Goal: Task Accomplishment & Management: Complete application form

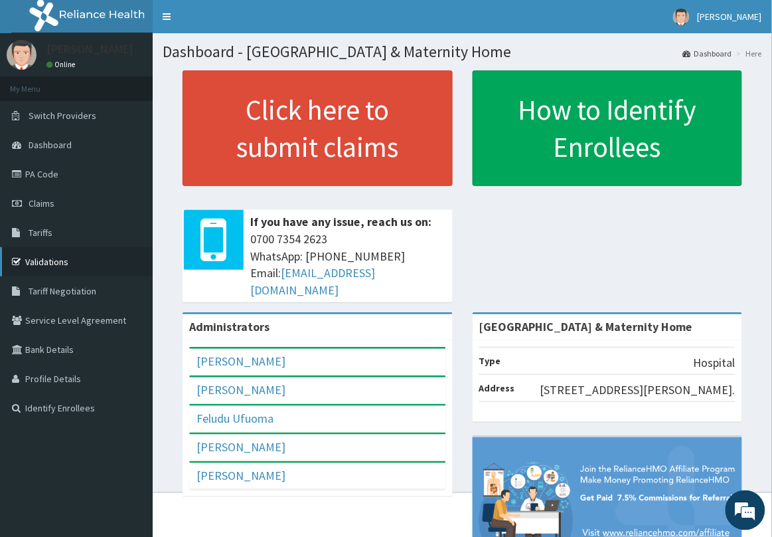
click at [54, 257] on link "Validations" at bounding box center [76, 261] width 153 height 29
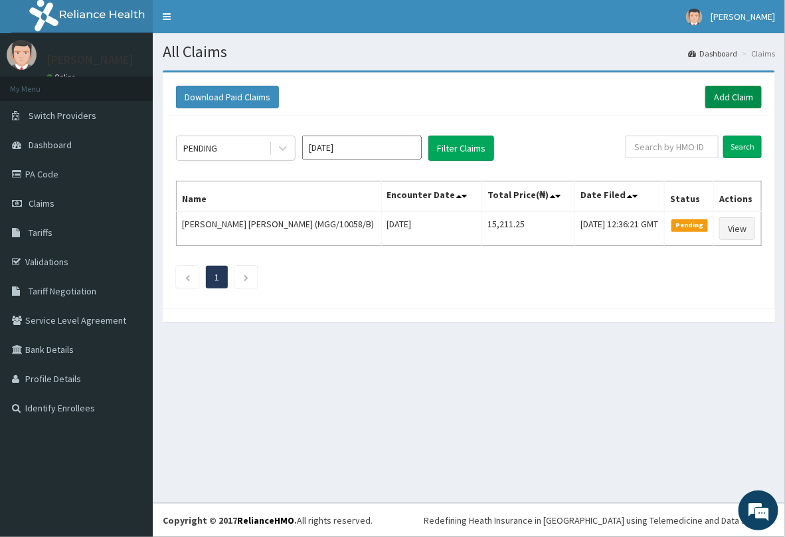
click at [739, 98] on link "Add Claim" at bounding box center [733, 97] width 56 height 23
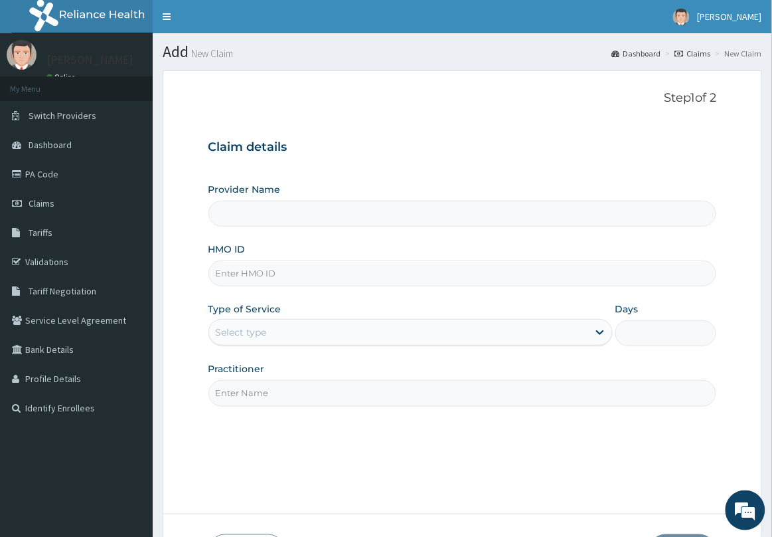
click at [333, 268] on input "HMO ID" at bounding box center [463, 273] width 509 height 26
paste input "EFT/10268/A"
type input "EFT/10268/A"
click at [290, 327] on div "Select type" at bounding box center [398, 331] width 379 height 21
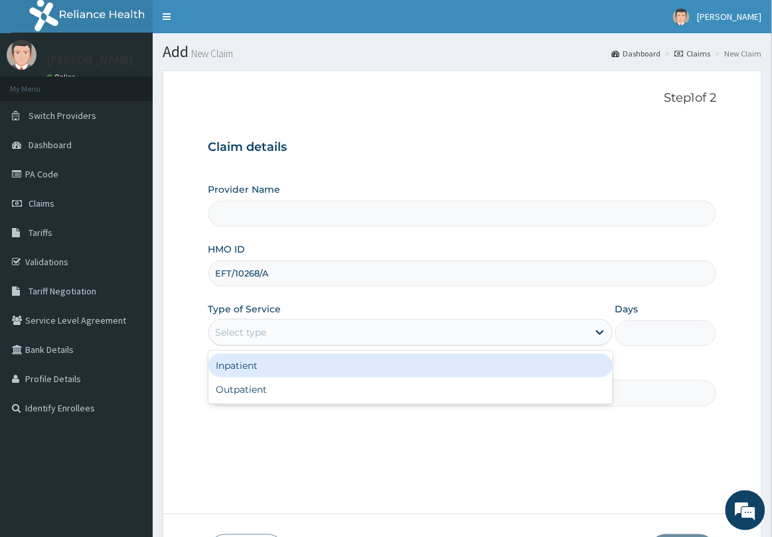
type input "[GEOGRAPHIC_DATA] & Maternity Home"
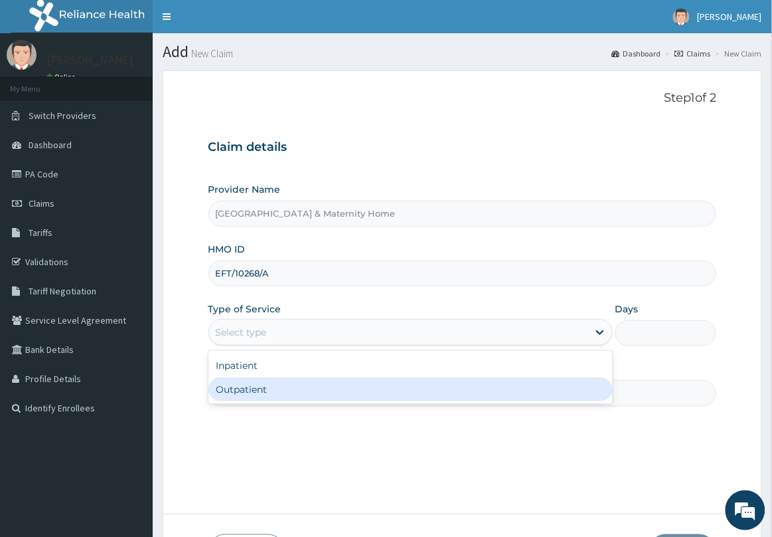
click at [276, 387] on div "Outpatient" at bounding box center [411, 389] width 404 height 24
type input "1"
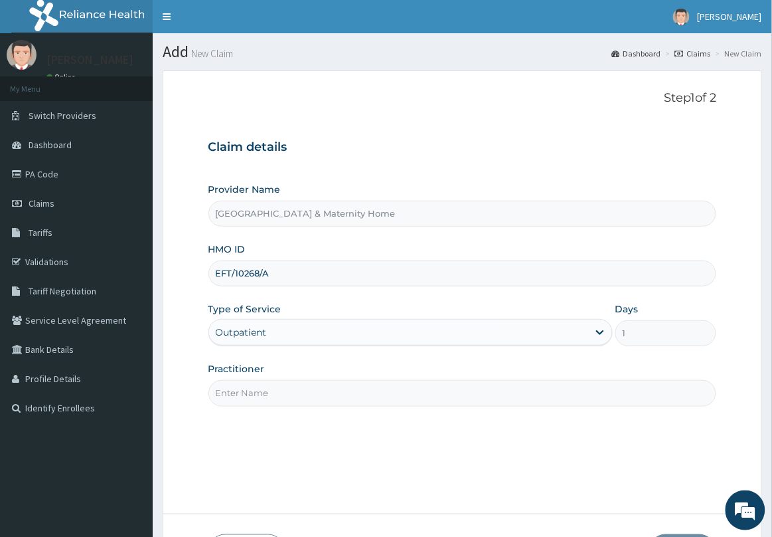
click at [276, 382] on input "Practitioner" at bounding box center [463, 393] width 509 height 26
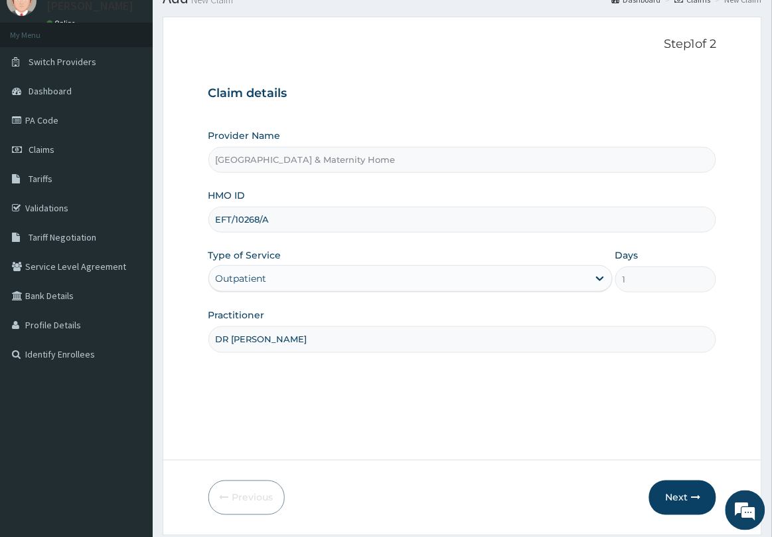
scroll to position [97, 0]
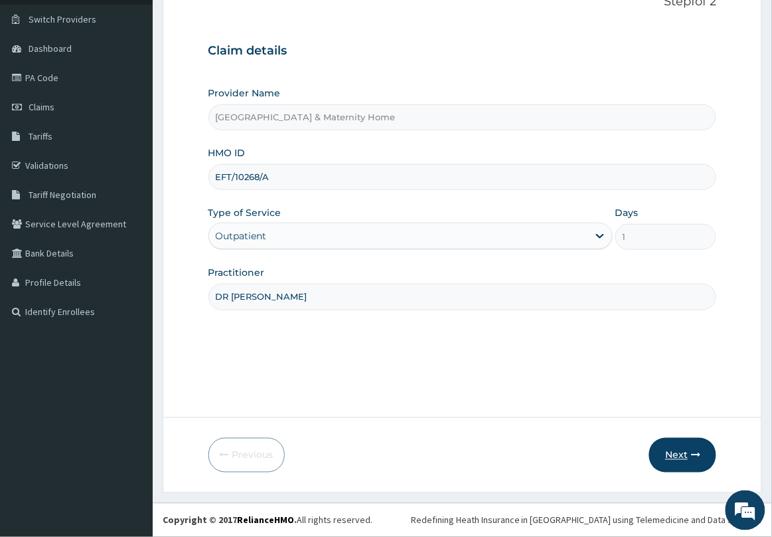
type input "DR [PERSON_NAME]"
click at [685, 460] on button "Next" at bounding box center [683, 455] width 67 height 35
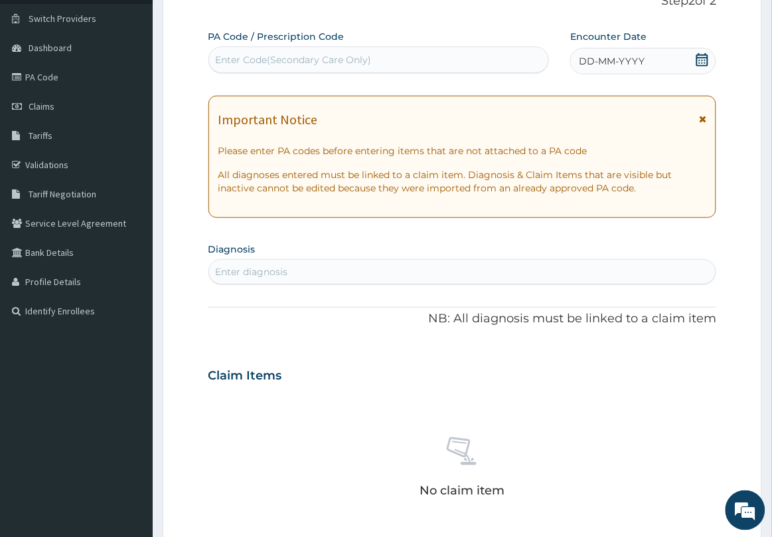
click at [695, 122] on div "Important Notice" at bounding box center [463, 122] width 489 height 21
click at [701, 118] on icon at bounding box center [702, 118] width 7 height 9
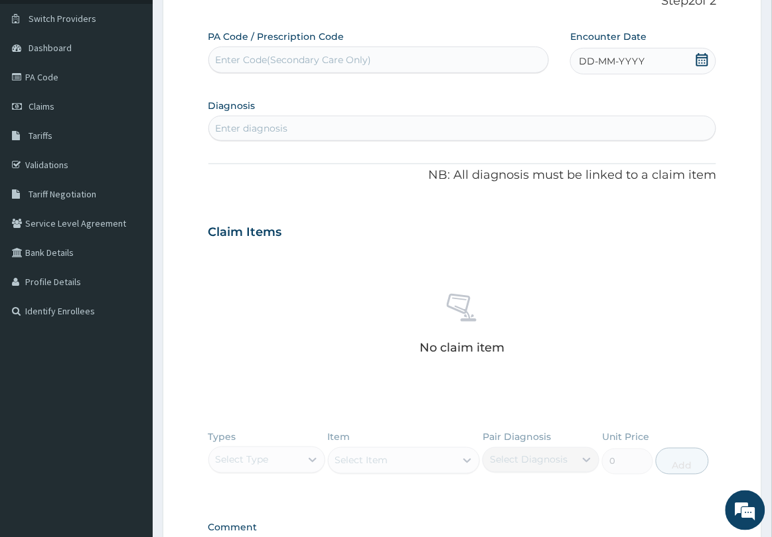
click at [705, 55] on icon at bounding box center [702, 59] width 13 height 13
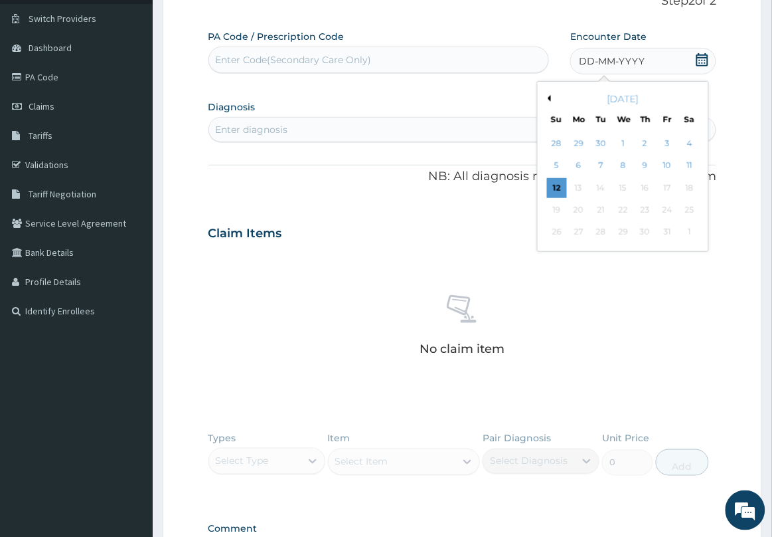
drag, startPoint x: 563, startPoint y: 183, endPoint x: 565, endPoint y: 115, distance: 68.4
click at [565, 175] on div "28 29 30 1 2 3 4 5 6 7 8 9 10 11 12 13 14 15 16 17 18 19 20 21 22 23 24 25 26 2…" at bounding box center [623, 188] width 155 height 111
click at [556, 185] on div "12" at bounding box center [557, 188] width 20 height 20
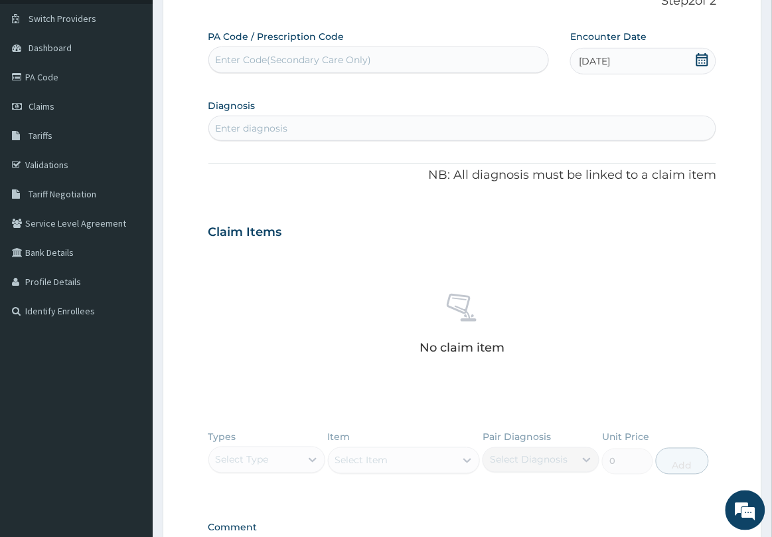
click at [478, 127] on div "Enter diagnosis" at bounding box center [462, 128] width 507 height 21
type input "[MEDICAL_DATA]"
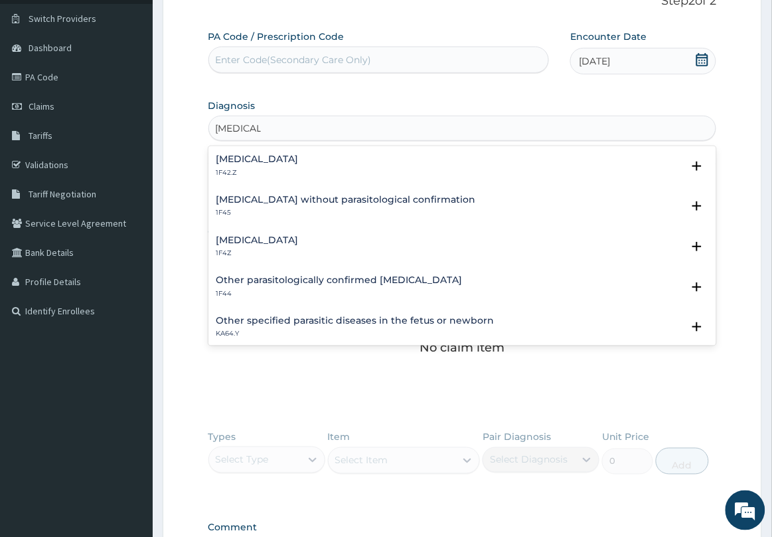
click at [299, 160] on h4 "[MEDICAL_DATA]" at bounding box center [258, 159] width 82 height 10
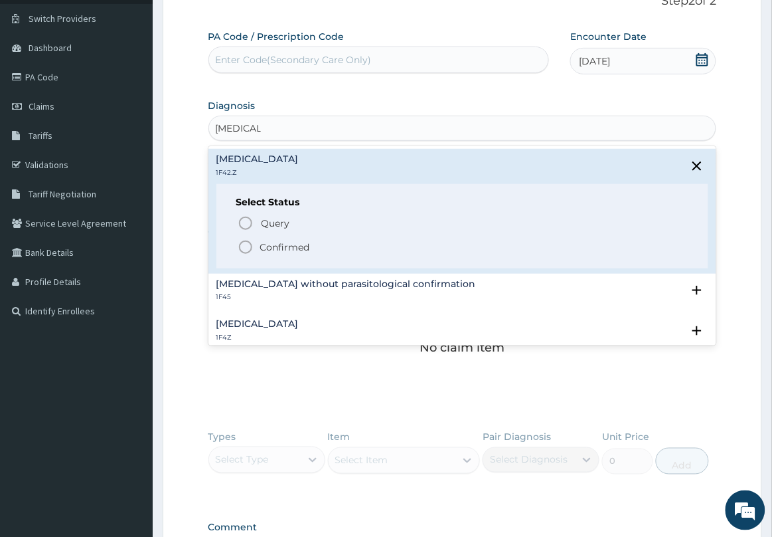
click at [270, 250] on p "Confirmed" at bounding box center [285, 246] width 50 height 13
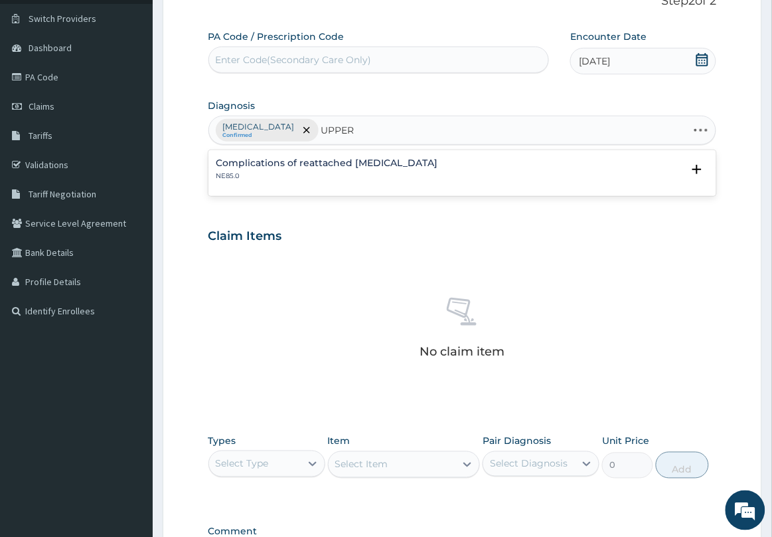
type input "UPPER"
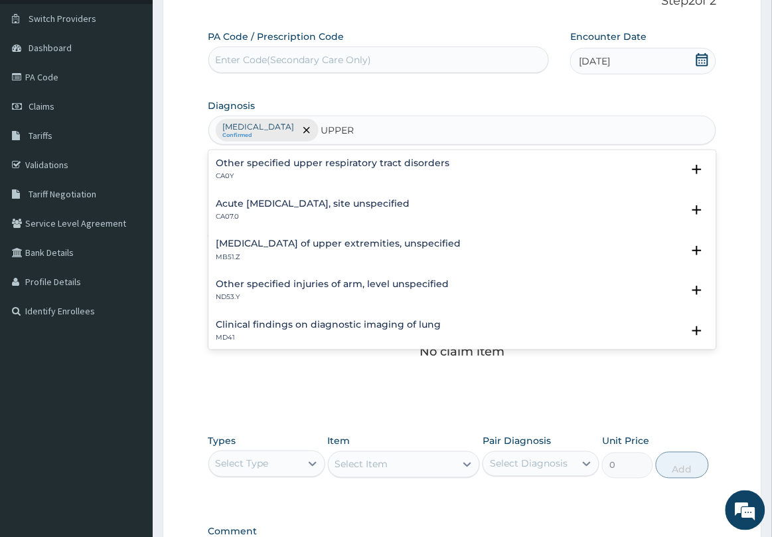
click at [326, 203] on h4 "Acute [MEDICAL_DATA], site unspecified" at bounding box center [314, 204] width 194 height 10
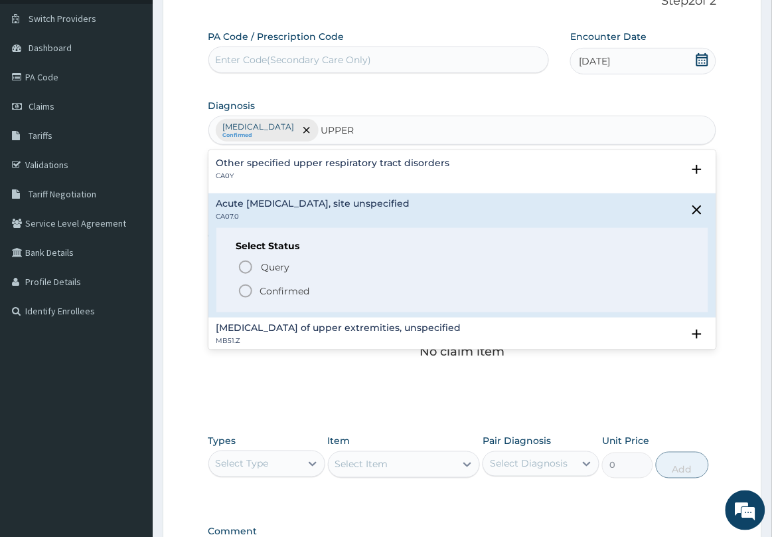
click at [243, 286] on circle "status option filled" at bounding box center [246, 291] width 12 height 12
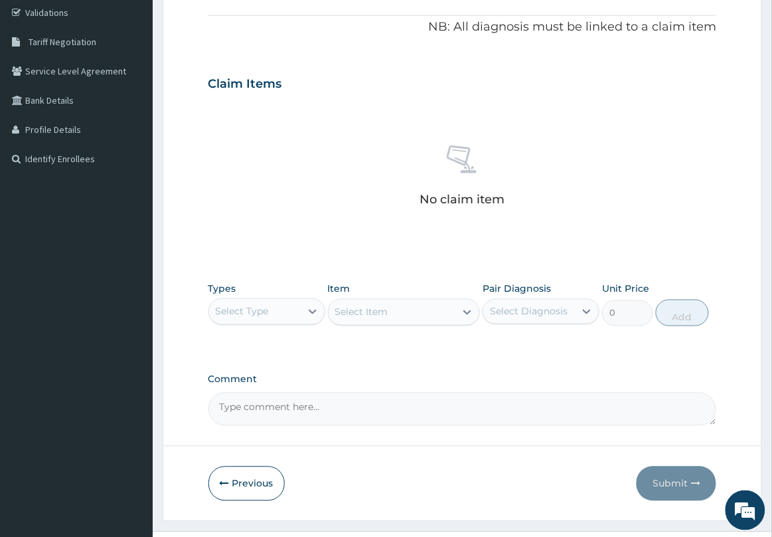
scroll to position [278, 0]
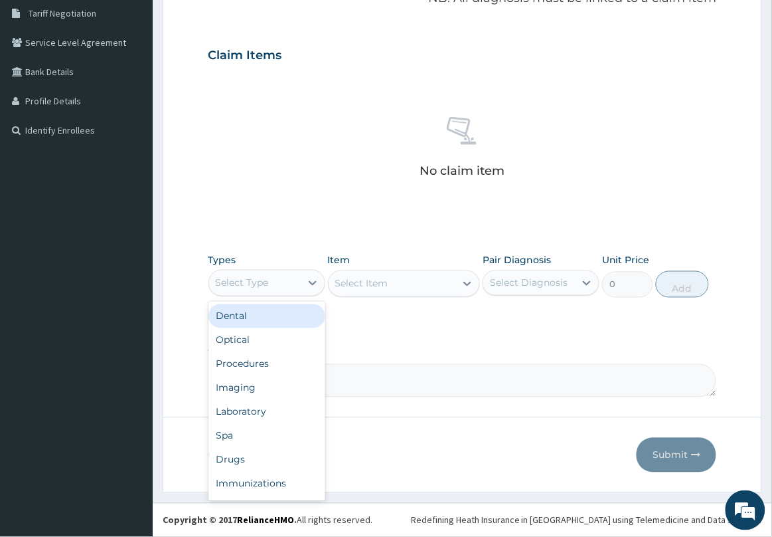
drag, startPoint x: 298, startPoint y: 270, endPoint x: 296, endPoint y: 298, distance: 28.0
click at [298, 274] on div "Select Type" at bounding box center [267, 283] width 117 height 27
click at [254, 452] on div "Drugs" at bounding box center [267, 460] width 117 height 24
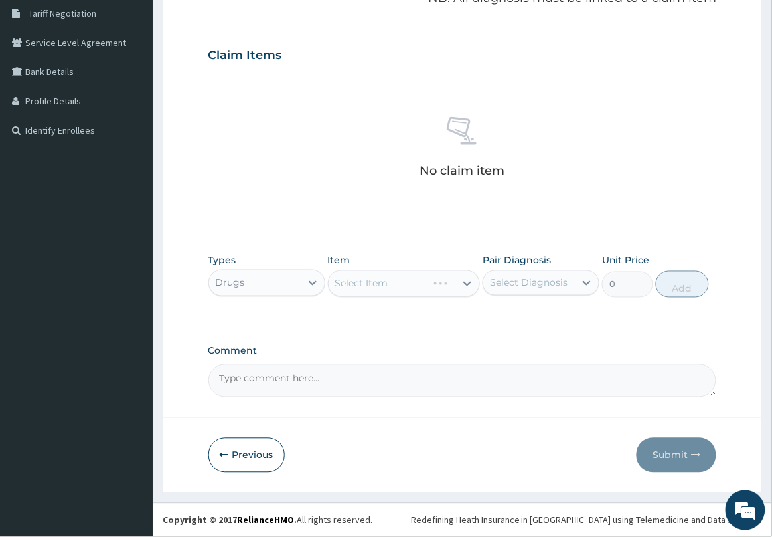
click at [365, 289] on div "Select Item" at bounding box center [404, 283] width 153 height 27
click at [383, 283] on div "Select Item" at bounding box center [361, 283] width 53 height 13
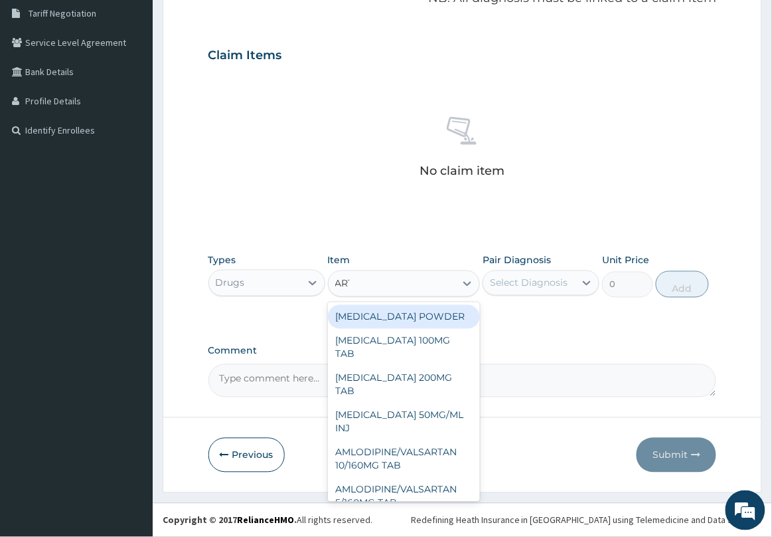
type input "ARTE"
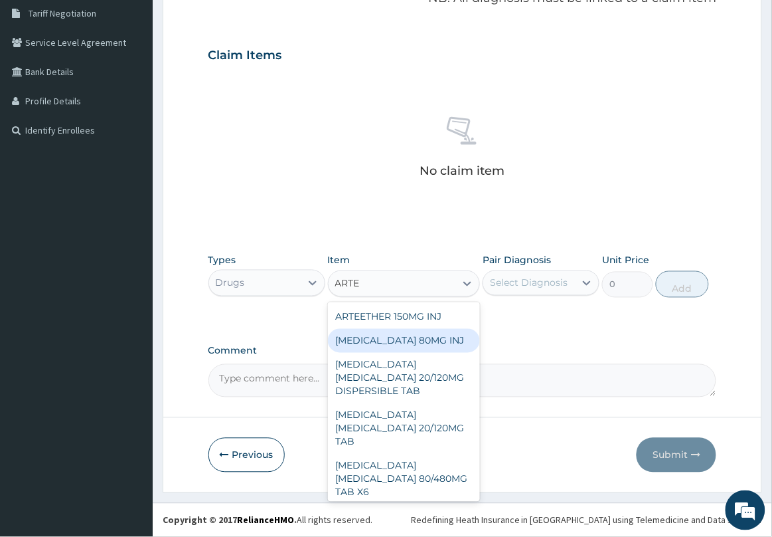
click at [426, 342] on div "[MEDICAL_DATA] 80MG INJ" at bounding box center [404, 341] width 153 height 24
type input "1400"
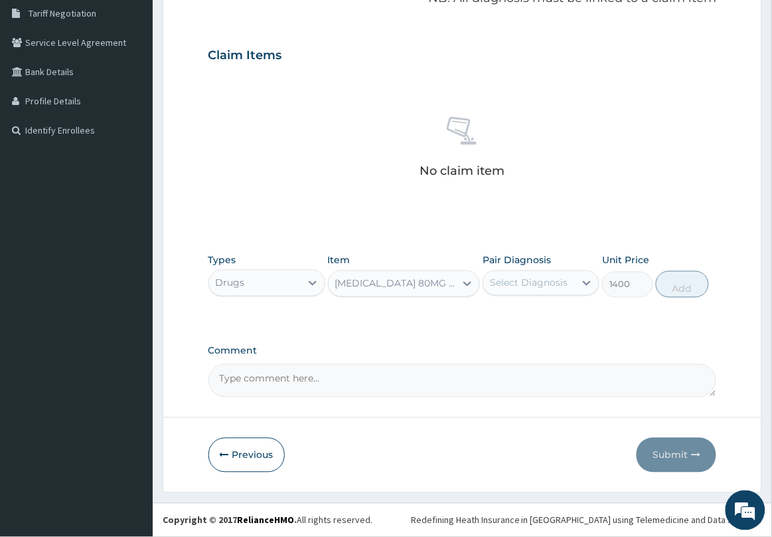
click at [509, 287] on div "Select Diagnosis" at bounding box center [529, 282] width 78 height 13
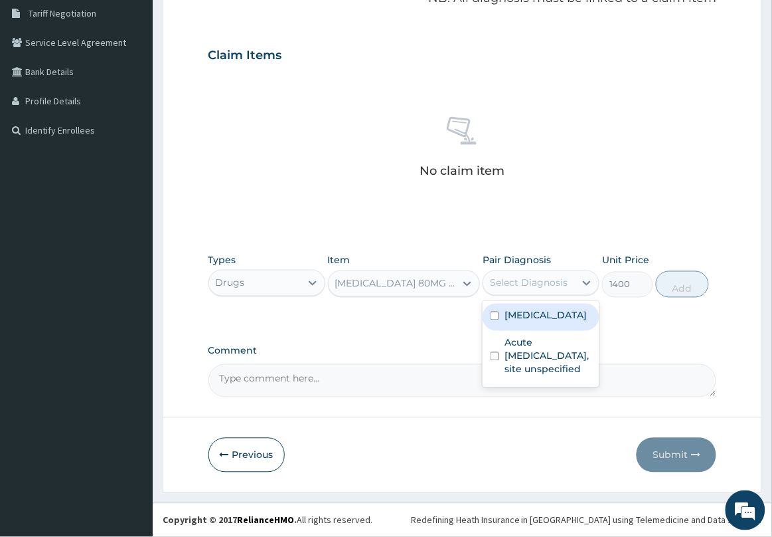
drag, startPoint x: 556, startPoint y: 341, endPoint x: 584, endPoint y: 327, distance: 31.5
click at [559, 322] on label "[MEDICAL_DATA]" at bounding box center [546, 315] width 82 height 13
checkbox input "true"
click at [698, 284] on button "Add" at bounding box center [682, 284] width 53 height 27
type input "0"
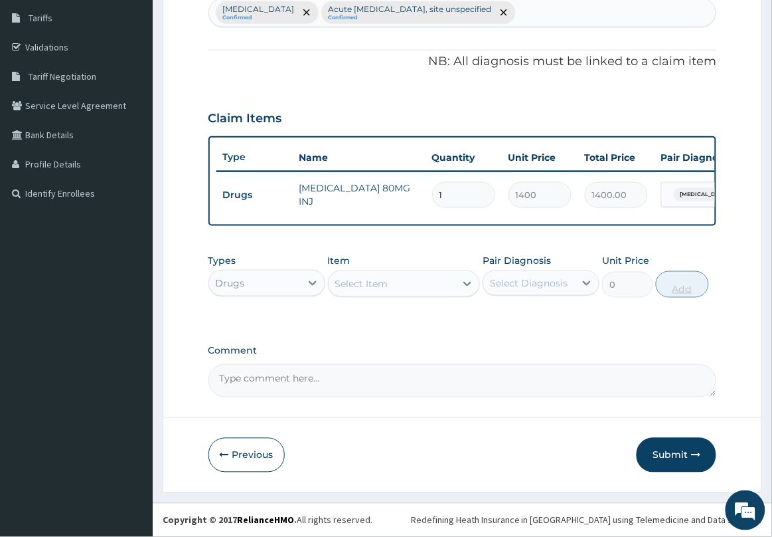
scroll to position [226, 0]
type input "0.00"
type input "6"
type input "8400.00"
type input "6"
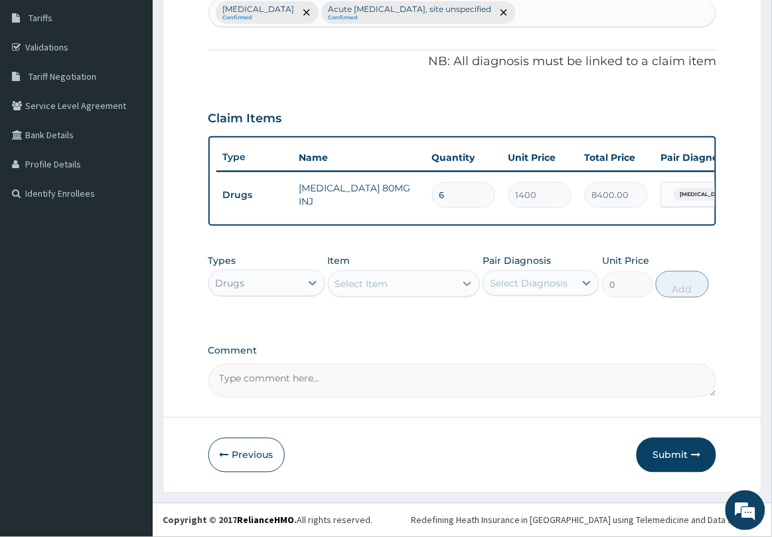
click at [473, 290] on icon at bounding box center [467, 283] width 13 height 13
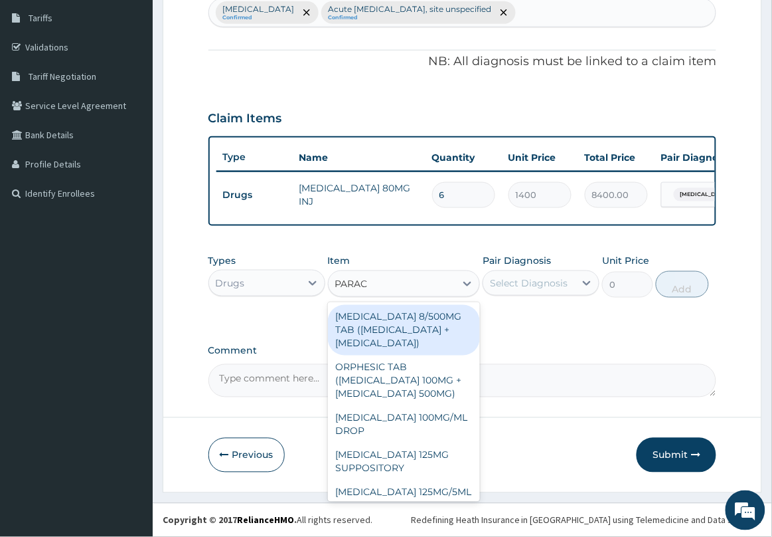
type input "PARACE"
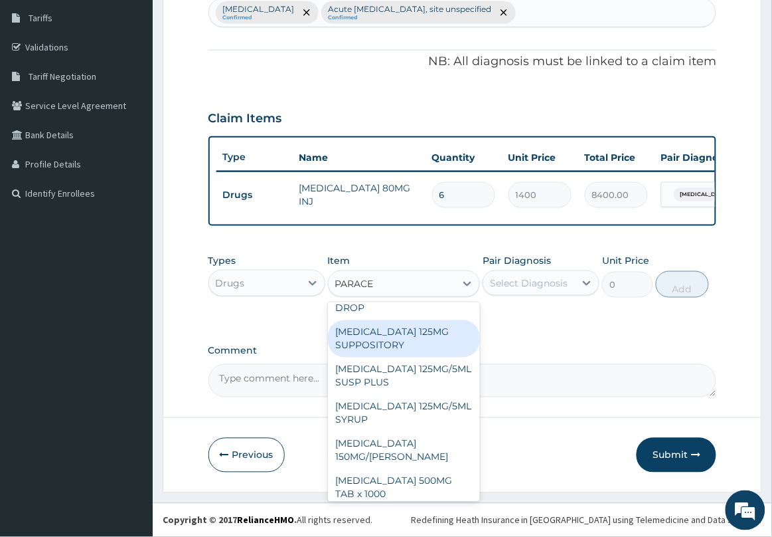
scroll to position [166, 0]
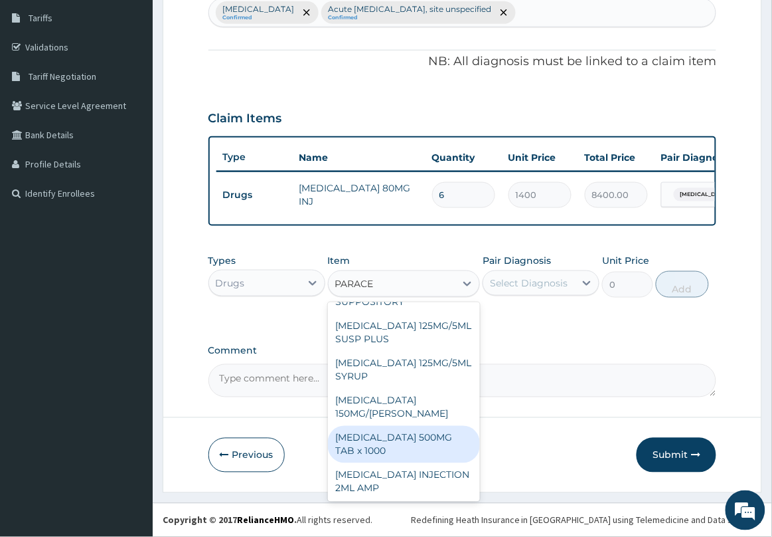
drag, startPoint x: 420, startPoint y: 453, endPoint x: 434, endPoint y: 442, distance: 17.5
click at [422, 449] on div "[MEDICAL_DATA] 500MG TAB x 1000" at bounding box center [404, 444] width 153 height 37
type input "11.025"
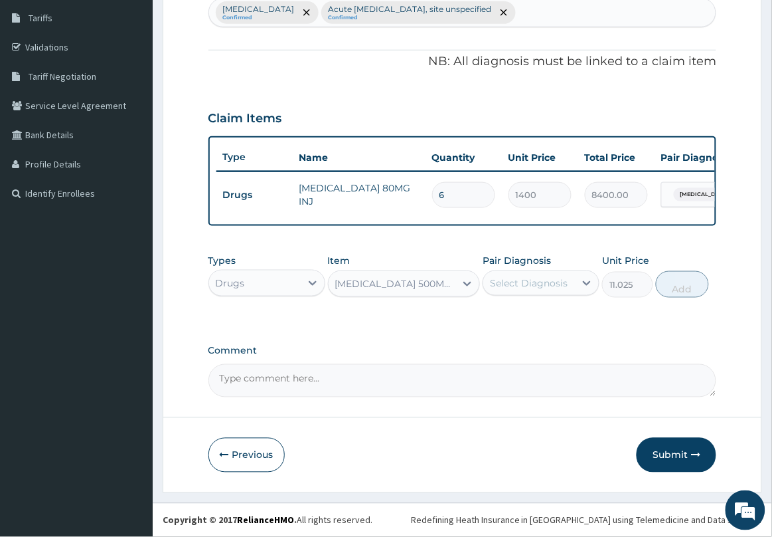
click at [550, 284] on div "Select Diagnosis" at bounding box center [529, 282] width 78 height 13
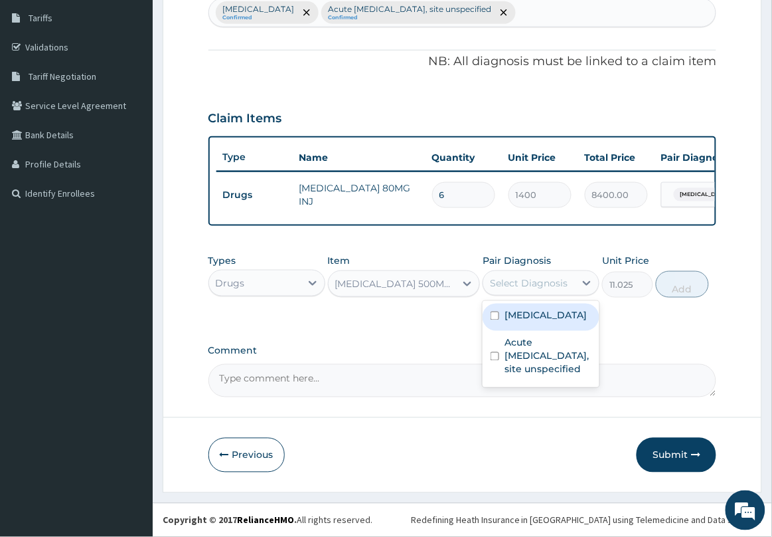
click at [538, 322] on label "[MEDICAL_DATA]" at bounding box center [546, 315] width 82 height 13
checkbox input "true"
click at [699, 286] on button "Add" at bounding box center [682, 284] width 53 height 27
type input "0"
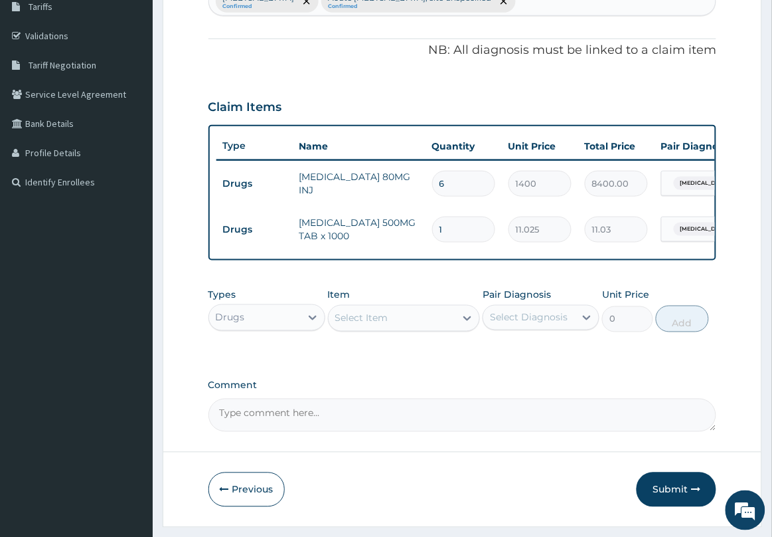
type input "18"
type input "198.45"
type input "18"
click at [449, 327] on div "Select Item" at bounding box center [393, 318] width 128 height 21
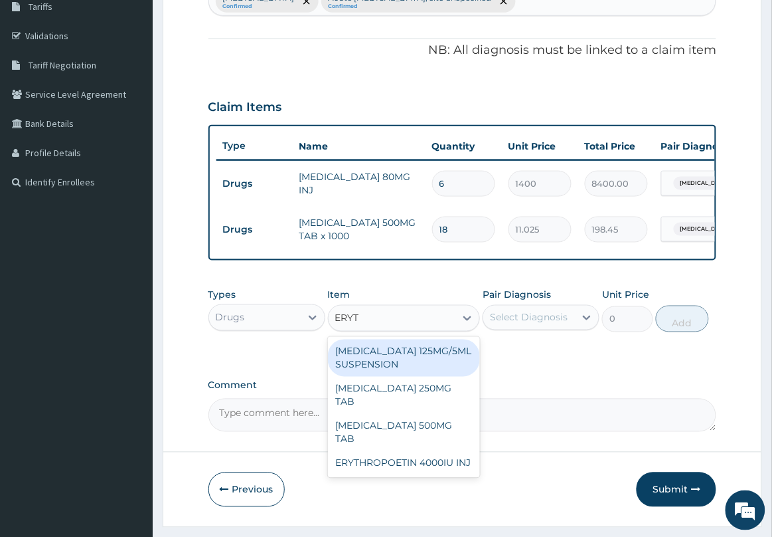
type input "ERYTH"
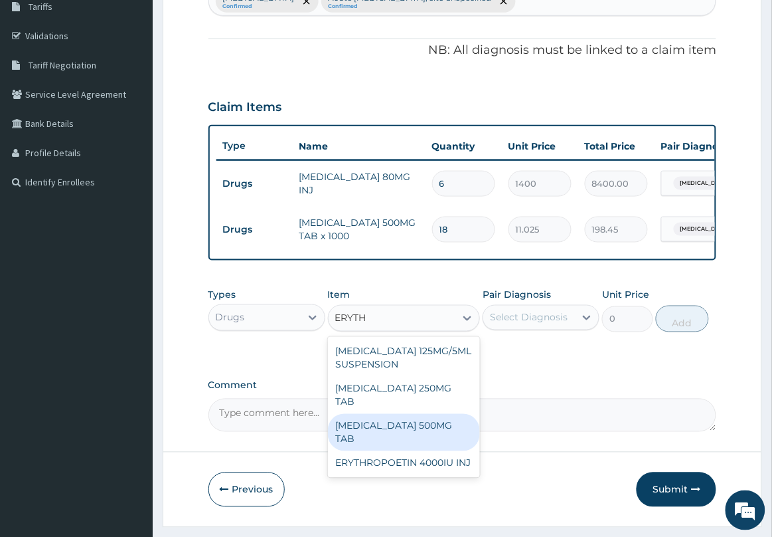
click at [449, 420] on div "[MEDICAL_DATA] 500MG TAB" at bounding box center [404, 432] width 153 height 37
type input "99.225"
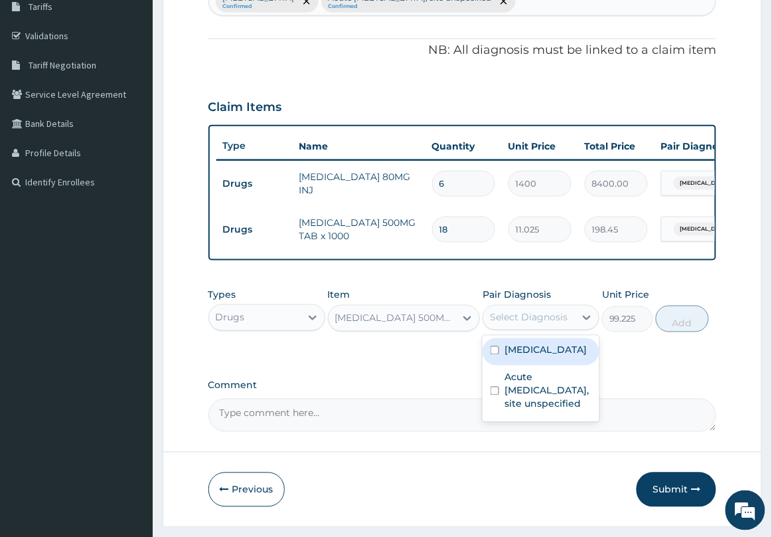
click at [533, 324] on div "Select Diagnosis" at bounding box center [529, 317] width 78 height 13
click at [538, 357] on label "[MEDICAL_DATA]" at bounding box center [546, 349] width 82 height 13
click at [495, 355] on input "checkbox" at bounding box center [495, 350] width 9 height 9
checkbox input "false"
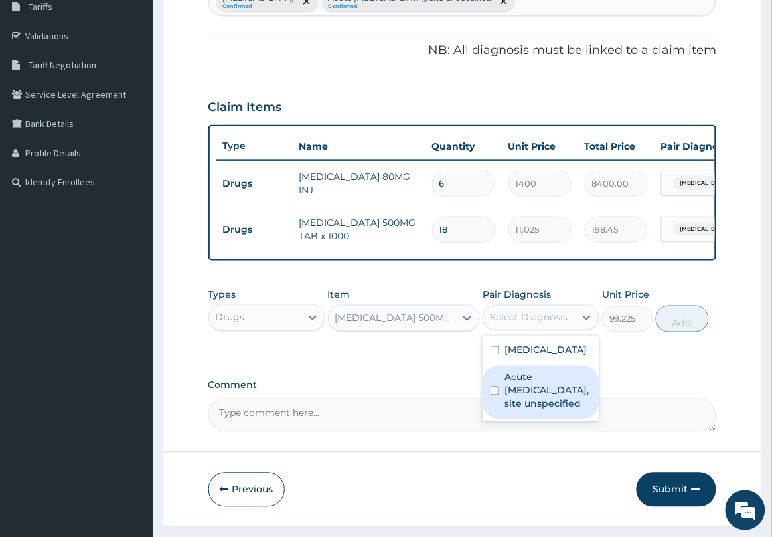
click at [528, 410] on label "Acute [MEDICAL_DATA], site unspecified" at bounding box center [548, 391] width 87 height 40
checkbox input "true"
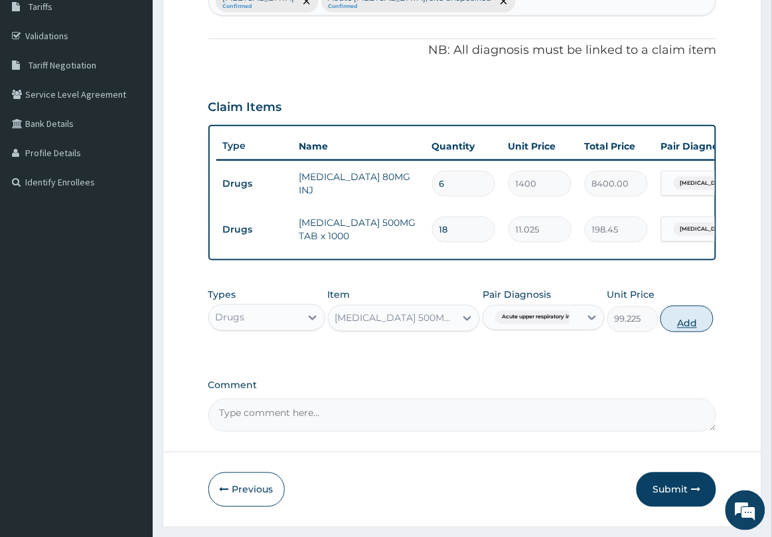
click at [689, 330] on button "Add" at bounding box center [687, 319] width 53 height 27
type input "0"
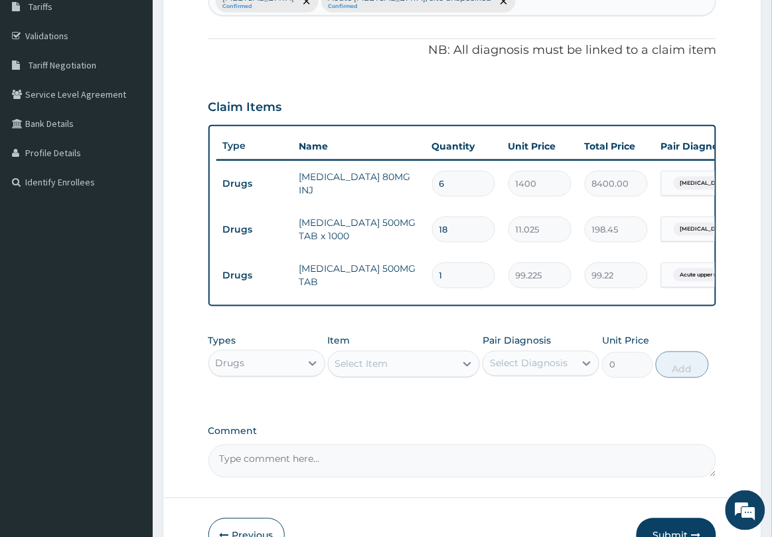
type input "19"
type input "1885.27"
type input "1"
type input "99.22"
type input "10"
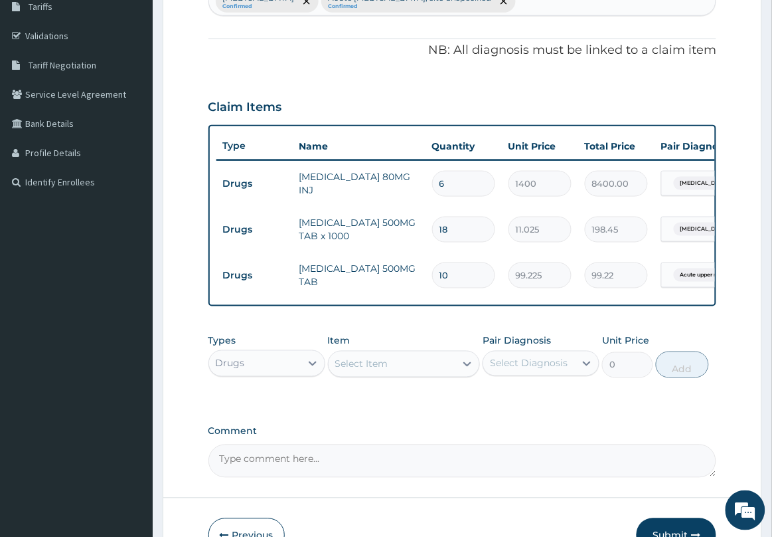
type input "992.25"
type input "10"
click at [426, 372] on div "Select Item" at bounding box center [393, 363] width 128 height 21
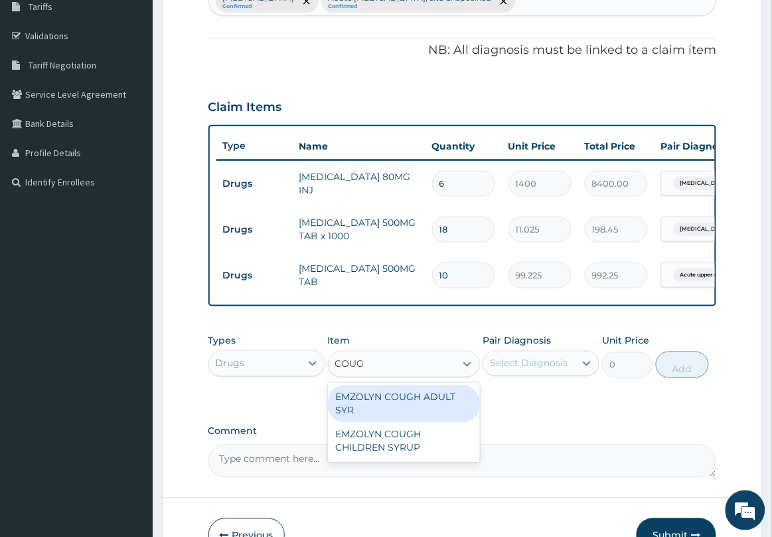
type input "COUGH"
drag, startPoint x: 426, startPoint y: 412, endPoint x: 489, endPoint y: 405, distance: 63.4
click at [430, 412] on div "EMZOLYN COUGH ADULT SYR" at bounding box center [404, 403] width 153 height 37
type input "735"
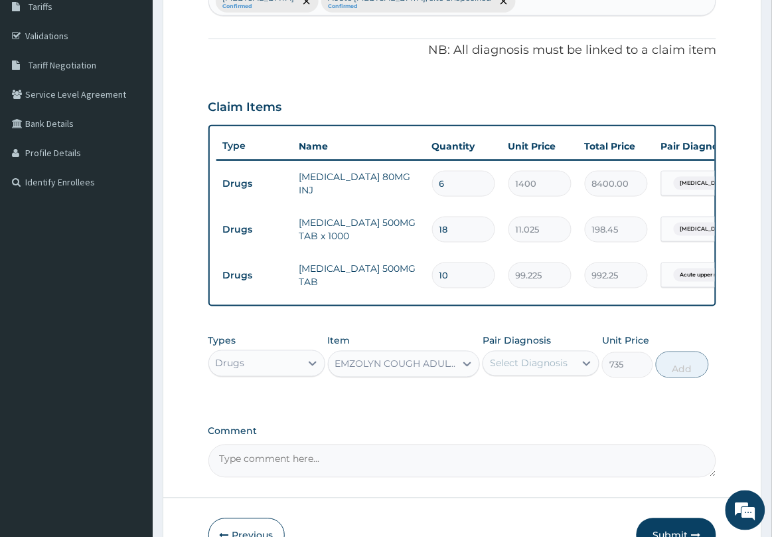
click at [546, 370] on div "Select Diagnosis" at bounding box center [529, 363] width 78 height 13
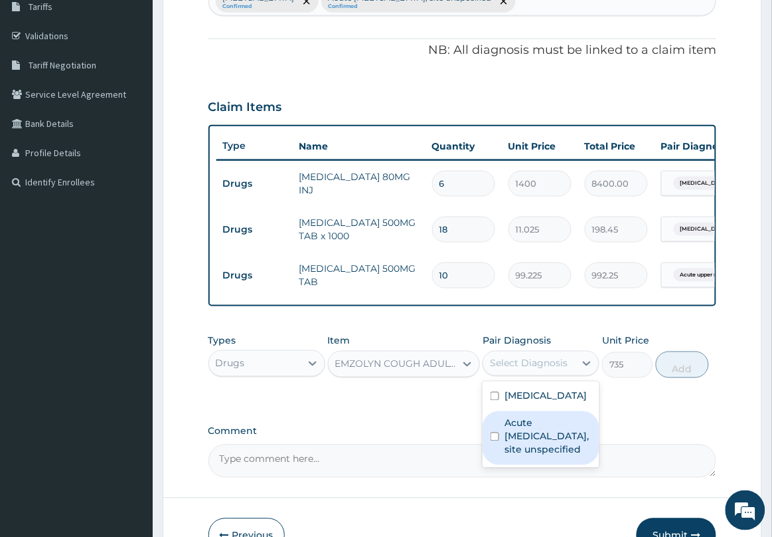
click at [542, 456] on label "Acute [MEDICAL_DATA], site unspecified" at bounding box center [548, 436] width 87 height 40
checkbox input "true"
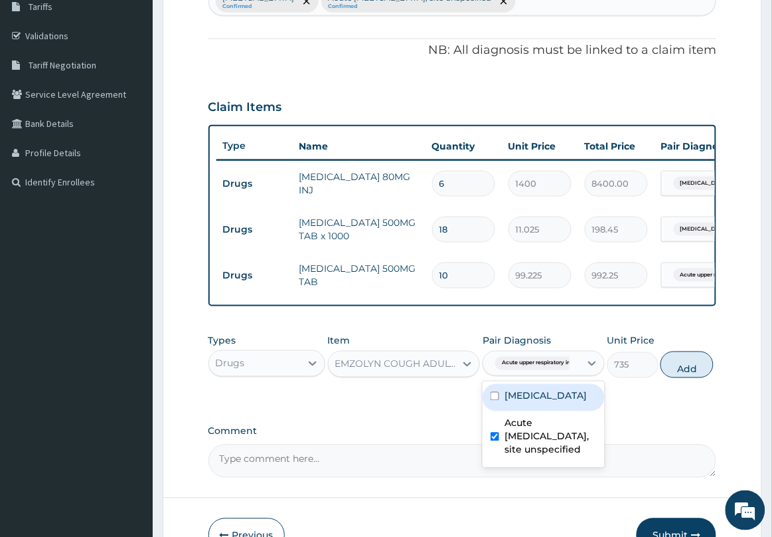
drag, startPoint x: 678, startPoint y: 373, endPoint x: 640, endPoint y: 365, distance: 39.3
click at [672, 372] on button "Add" at bounding box center [687, 364] width 53 height 27
type input "0"
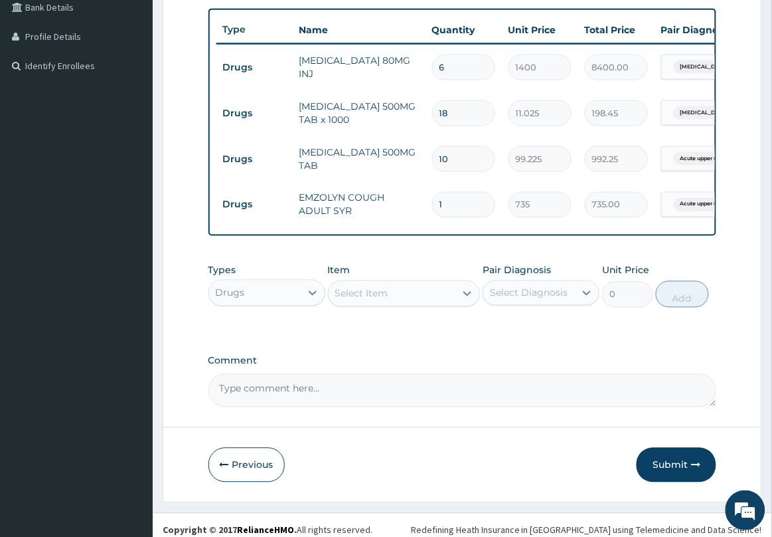
scroll to position [363, 0]
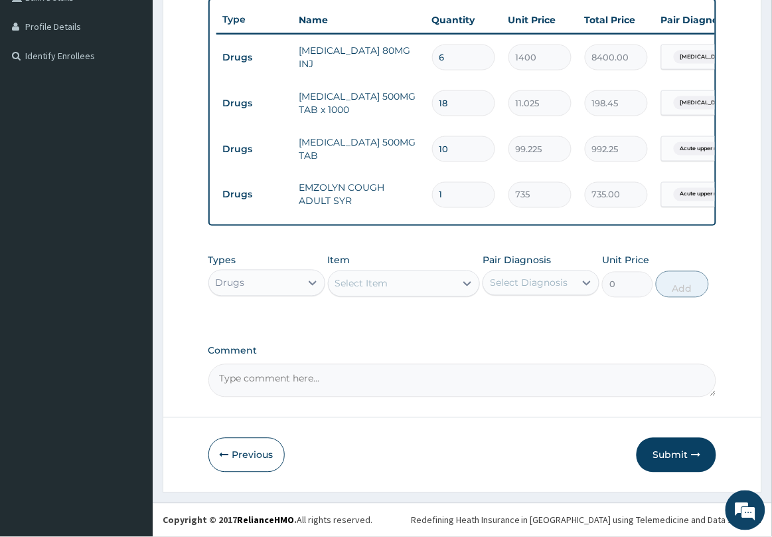
click at [455, 280] on div "Select Item" at bounding box center [393, 283] width 128 height 21
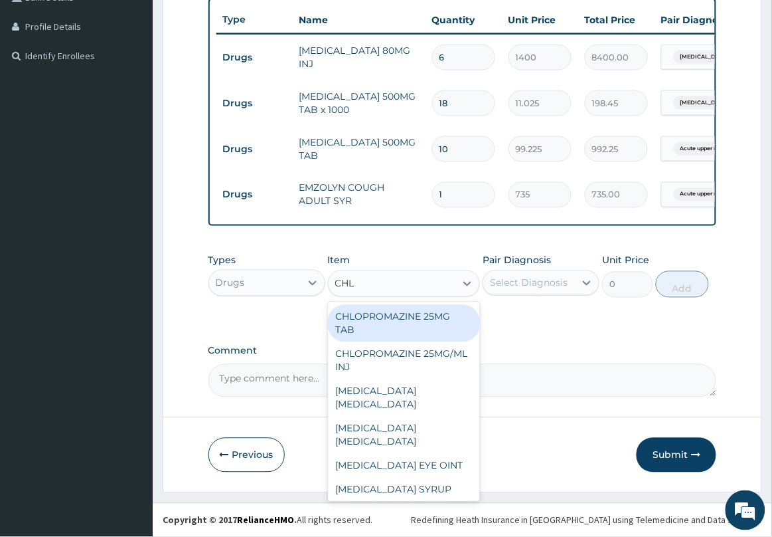
type input "CHLO"
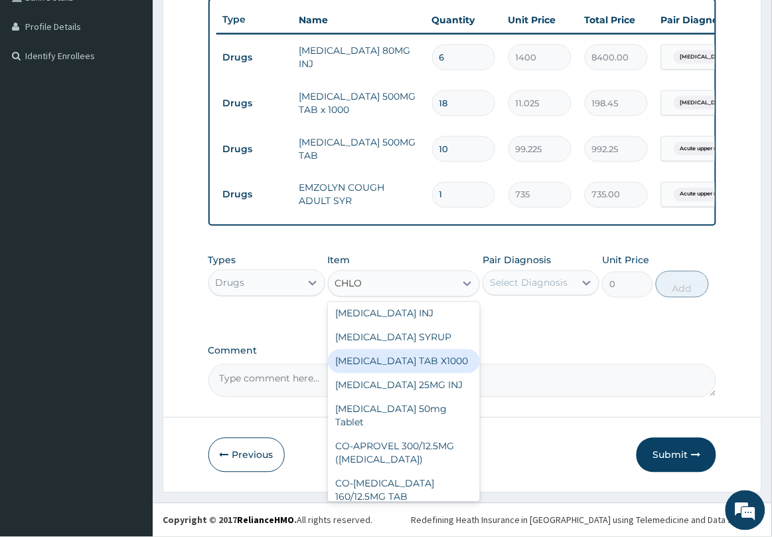
scroll to position [249, 0]
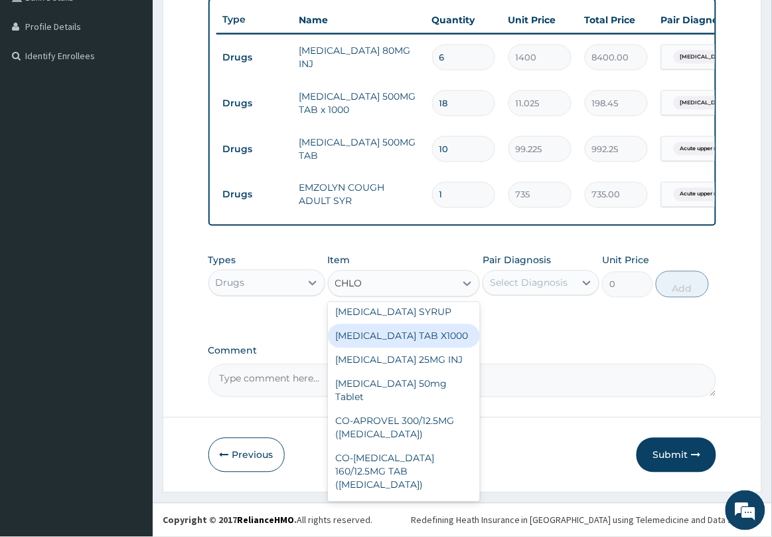
click at [422, 348] on div "[MEDICAL_DATA] TAB X1000" at bounding box center [404, 336] width 153 height 24
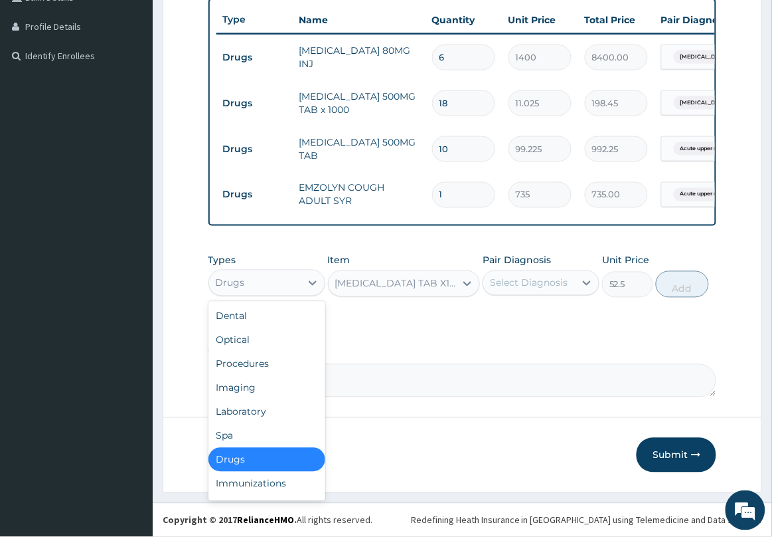
drag, startPoint x: 292, startPoint y: 286, endPoint x: 296, endPoint y: 311, distance: 24.9
click at [294, 286] on div "Drugs" at bounding box center [255, 282] width 92 height 21
click at [286, 373] on div "Procedures" at bounding box center [267, 364] width 117 height 24
type input "0"
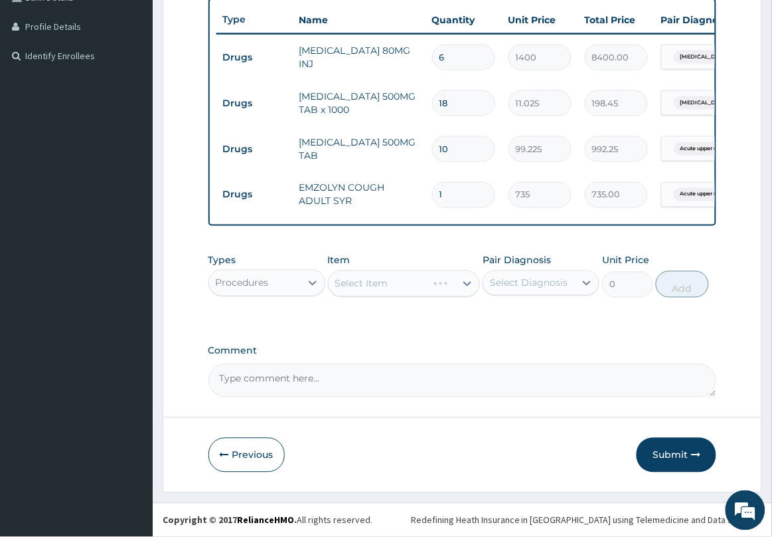
click at [294, 280] on div "Procedures" at bounding box center [255, 282] width 92 height 21
click at [391, 290] on div "Select Item" at bounding box center [404, 283] width 153 height 27
click at [419, 277] on div "Select Item" at bounding box center [393, 283] width 128 height 21
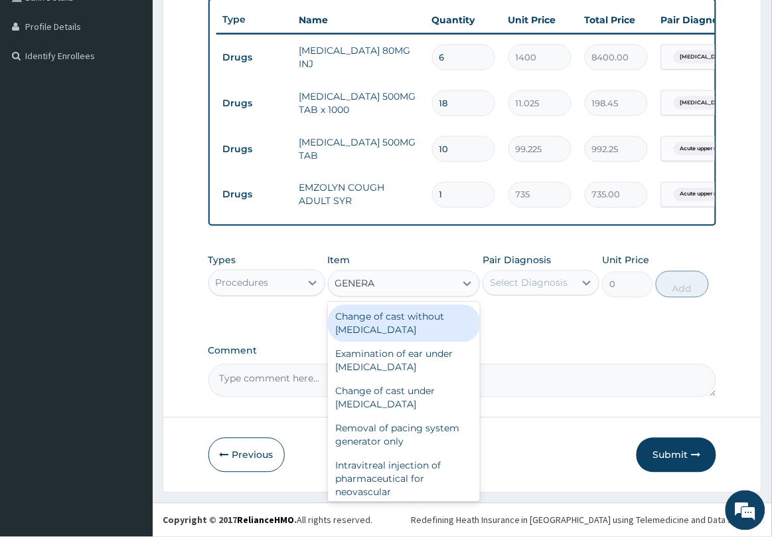
type input "GENERAL"
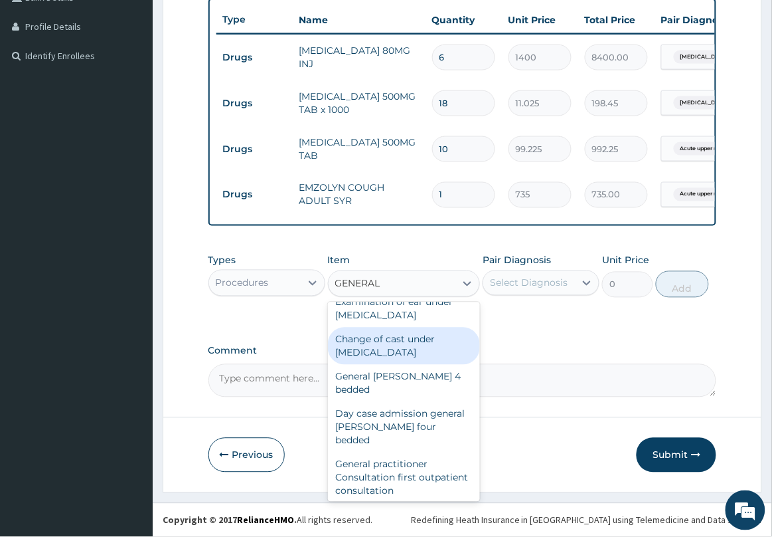
scroll to position [83, 0]
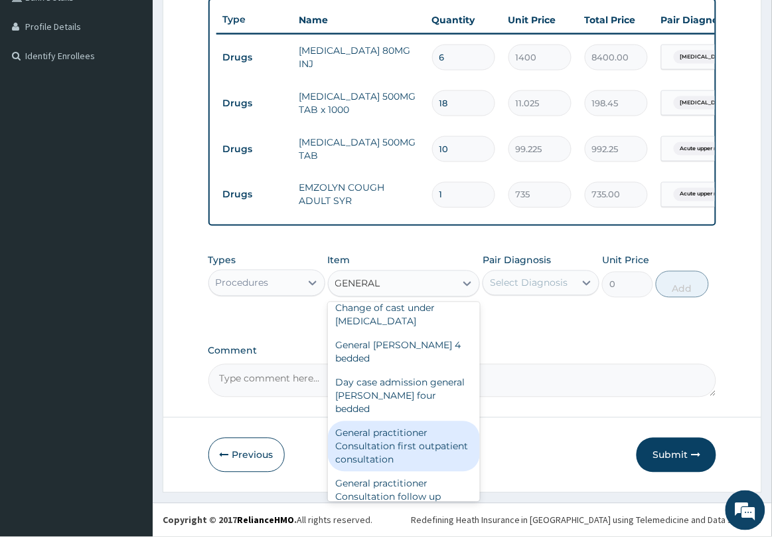
click at [420, 422] on div "General practitioner Consultation first outpatient consultation" at bounding box center [404, 446] width 153 height 50
type input "2500"
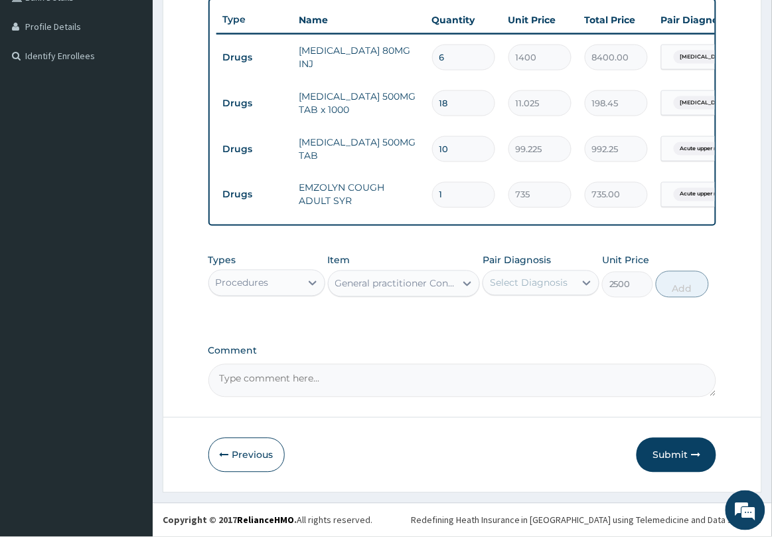
click at [550, 294] on div "Select Diagnosis" at bounding box center [541, 282] width 117 height 25
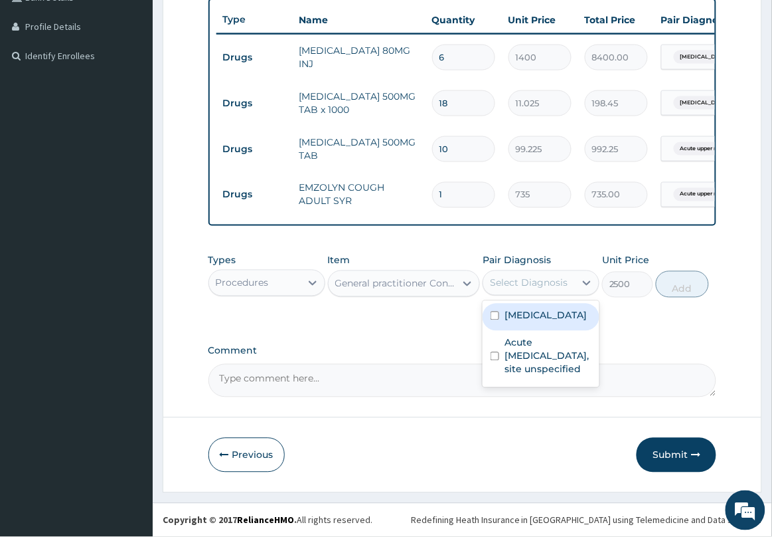
drag, startPoint x: 536, startPoint y: 327, endPoint x: 578, endPoint y: 304, distance: 47.5
click at [539, 322] on label "[MEDICAL_DATA]" at bounding box center [546, 315] width 82 height 13
checkbox input "true"
click at [706, 287] on button "Add" at bounding box center [682, 284] width 53 height 27
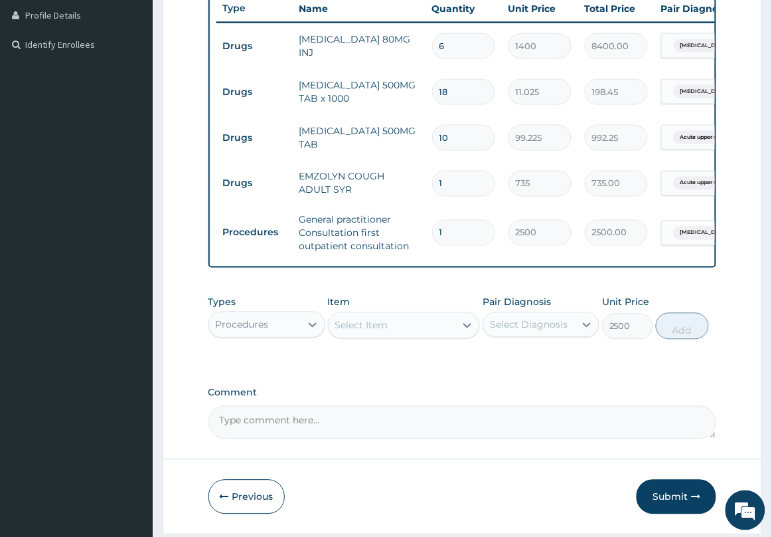
type input "0"
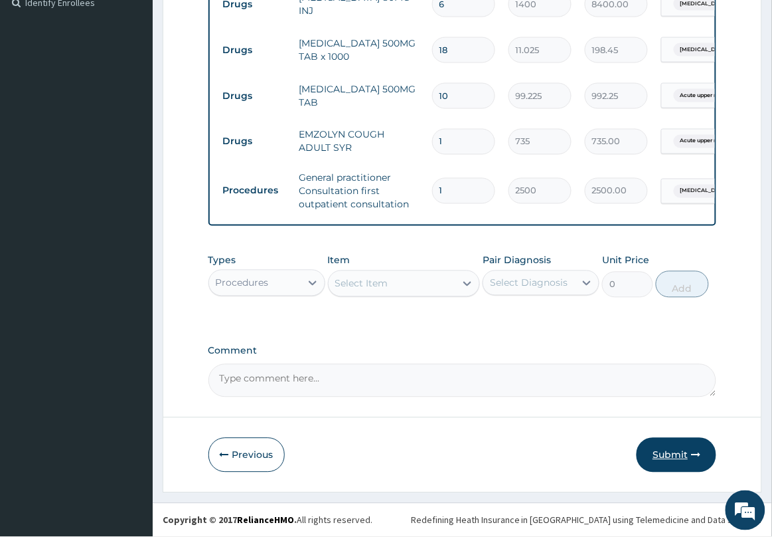
click at [669, 455] on button "Submit" at bounding box center [677, 455] width 80 height 35
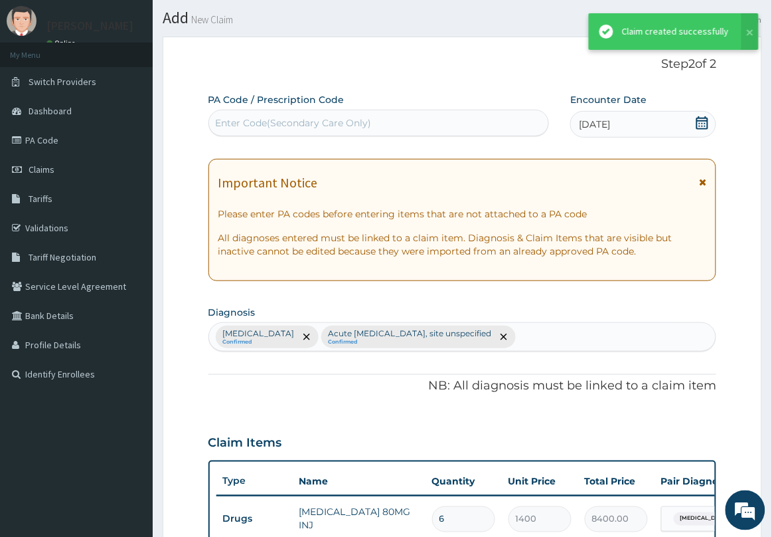
scroll to position [416, 0]
